Goal: Information Seeking & Learning: Find specific fact

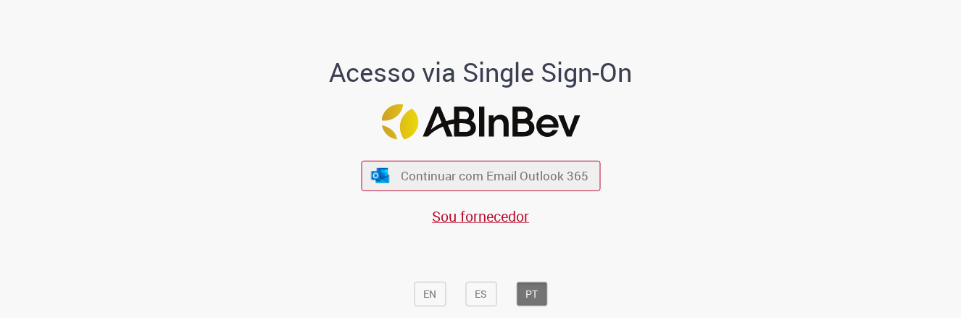
scroll to position [5, 0]
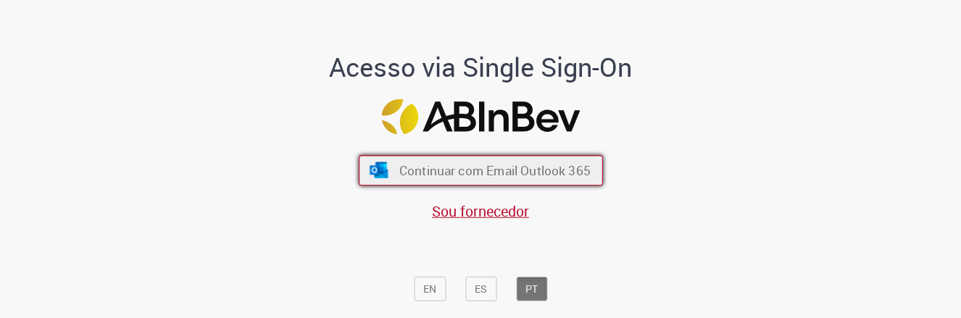
click at [495, 169] on span "Continuar com Email Outlook 365" at bounding box center [494, 170] width 191 height 17
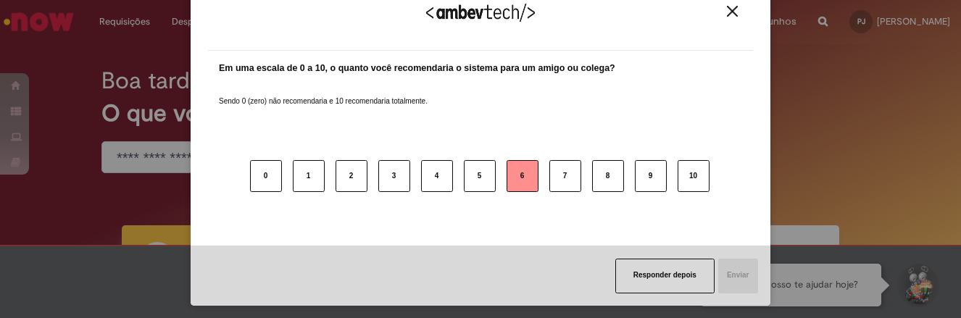
scroll to position [37, 0]
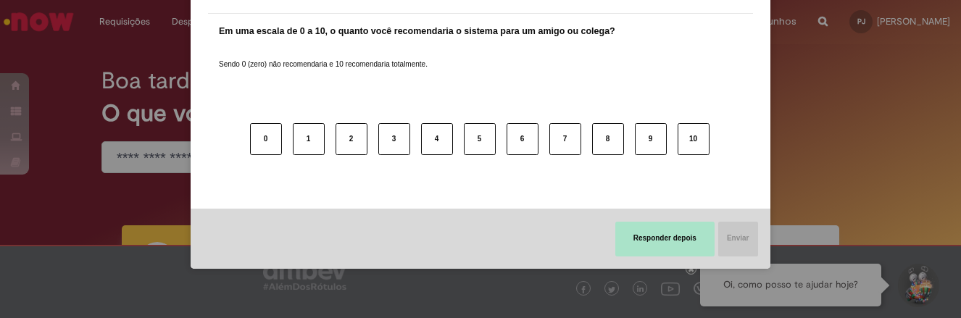
click at [673, 236] on button "Responder depois" at bounding box center [664, 239] width 99 height 35
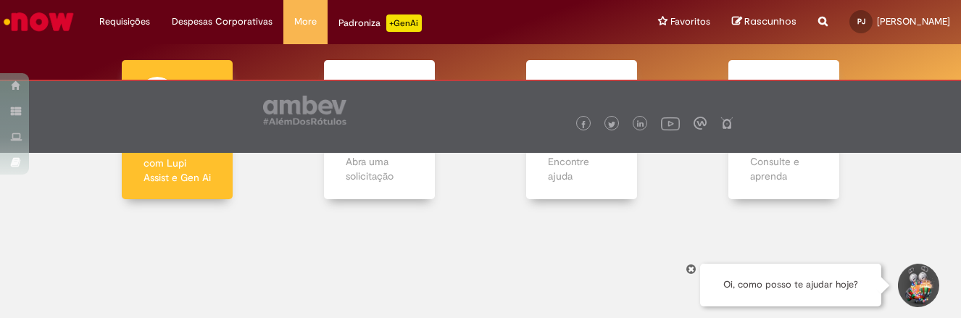
scroll to position [0, 0]
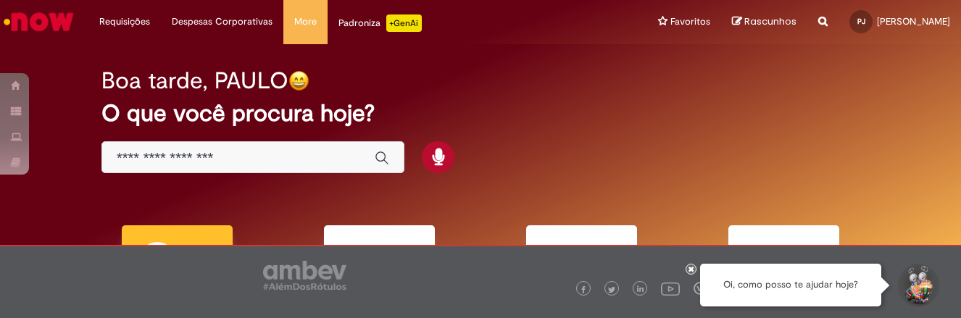
click at [276, 152] on input "Basta digitar aqui" at bounding box center [238, 158] width 243 height 17
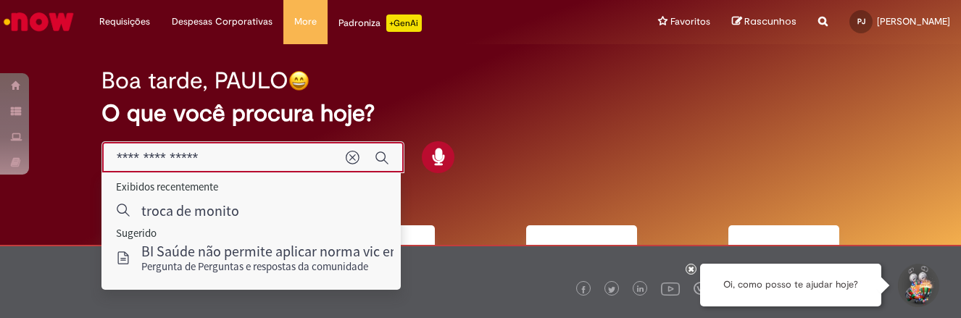
type input "**********"
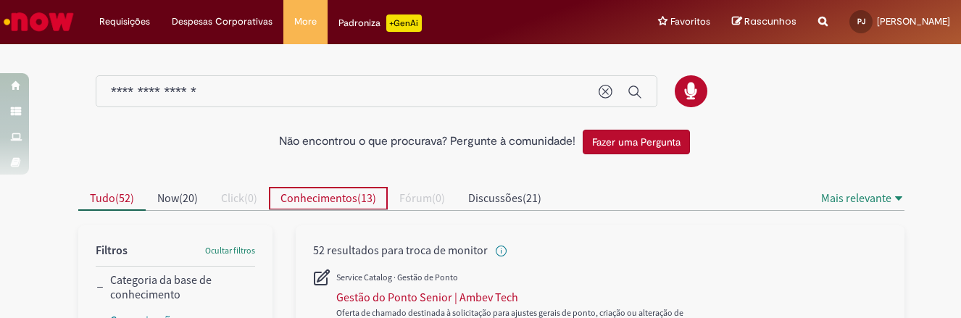
click at [311, 204] on span "Conhecimentos" at bounding box center [318, 198] width 77 height 14
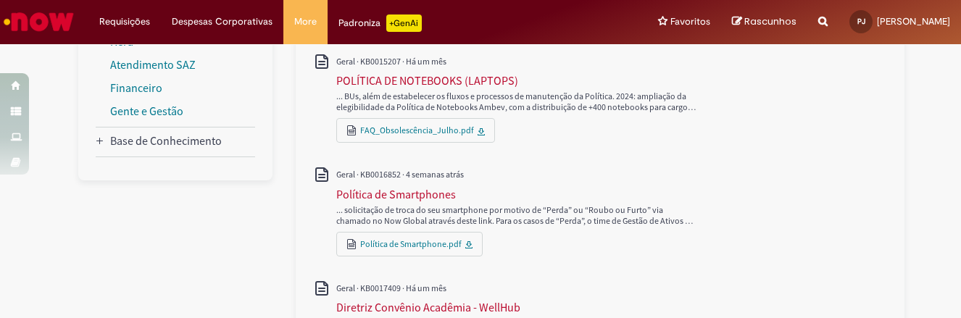
scroll to position [60, 0]
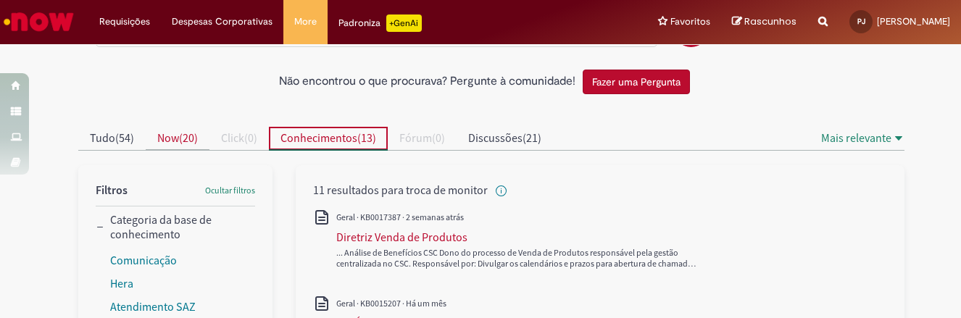
click at [173, 138] on span "Now" at bounding box center [168, 137] width 22 height 14
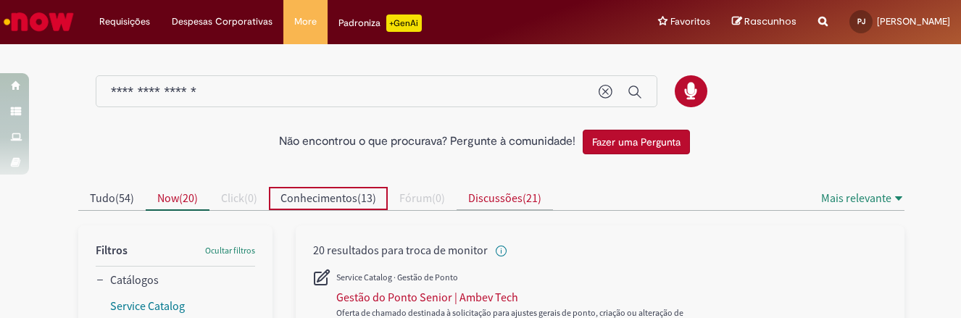
click at [495, 199] on span "Discussões" at bounding box center [495, 198] width 54 height 14
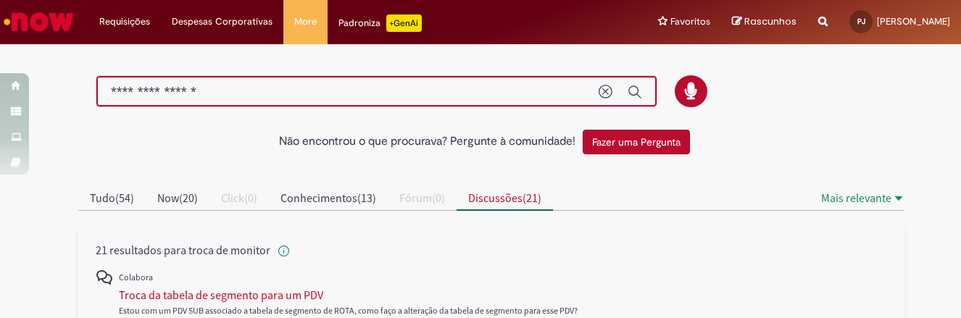
click at [245, 88] on input "**********" at bounding box center [347, 92] width 473 height 17
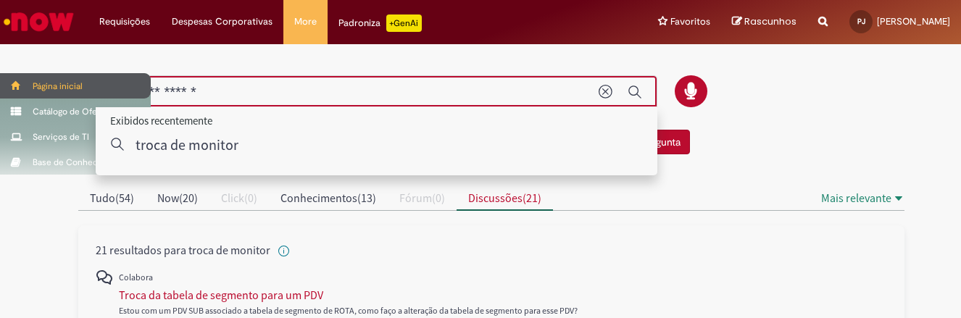
drag, startPoint x: 162, startPoint y: 91, endPoint x: 0, endPoint y: 80, distance: 162.7
click at [0, 80] on div "Pular para o conteúdo da página Requisições Exibir Todas as Solicitações Requis…" at bounding box center [480, 159] width 961 height 318
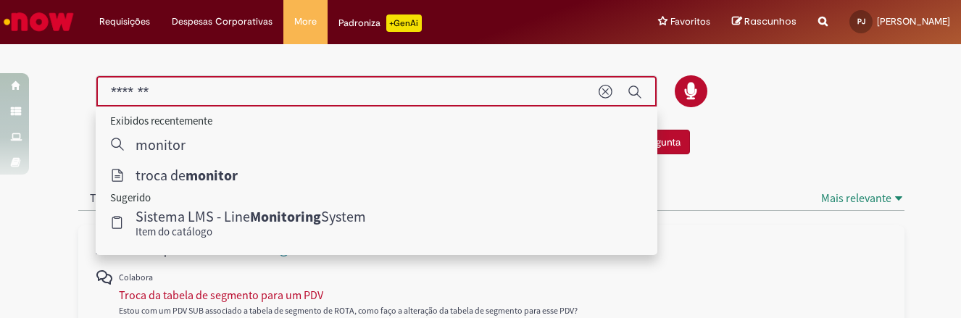
type input "*******"
click at [787, 59] on div at bounding box center [480, 84] width 826 height 76
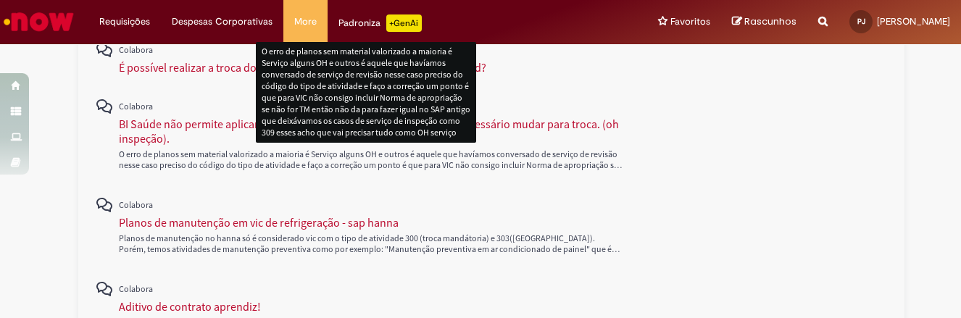
scroll to position [362, 0]
